Goal: Task Accomplishment & Management: Complete application form

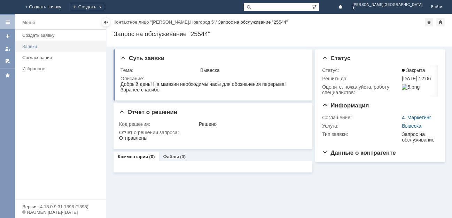
click at [37, 47] on div "Заявки" at bounding box center [61, 46] width 79 height 5
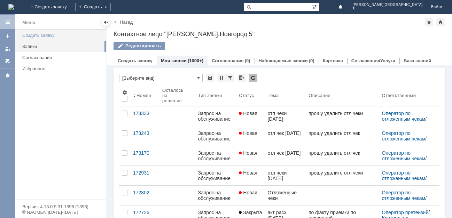
click at [37, 35] on div "Создать заявку" at bounding box center [61, 35] width 79 height 5
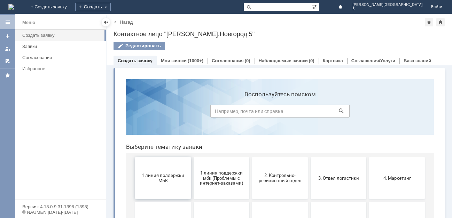
click at [168, 183] on span "1 линия поддержки МБК" at bounding box center [163, 178] width 52 height 10
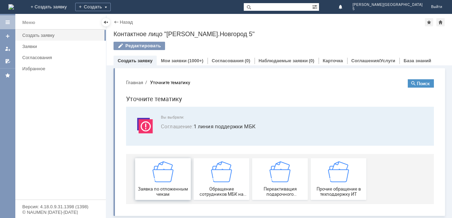
click at [161, 177] on img at bounding box center [163, 172] width 21 height 21
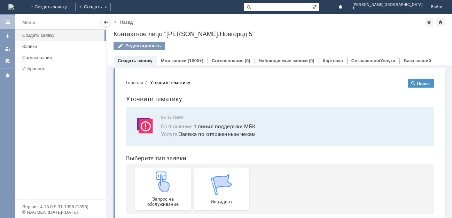
click at [161, 177] on img at bounding box center [163, 182] width 21 height 21
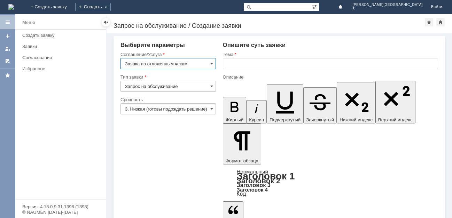
click at [229, 66] on input "text" at bounding box center [330, 63] width 215 height 11
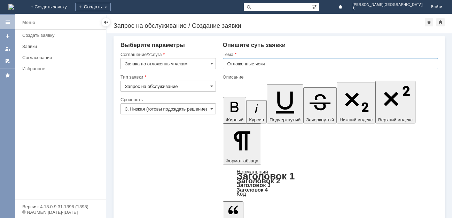
type input "Отложенные чеки"
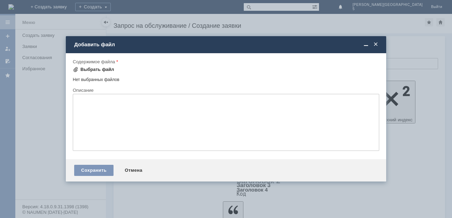
click at [97, 69] on div "Выбрать файл" at bounding box center [97, 70] width 34 height 6
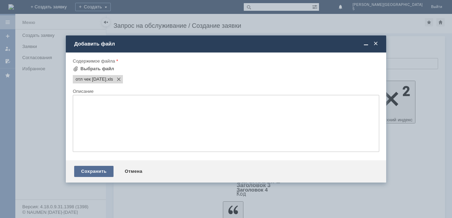
click at [98, 170] on div "Сохранить" at bounding box center [93, 171] width 39 height 11
